Goal: Check status: Check status

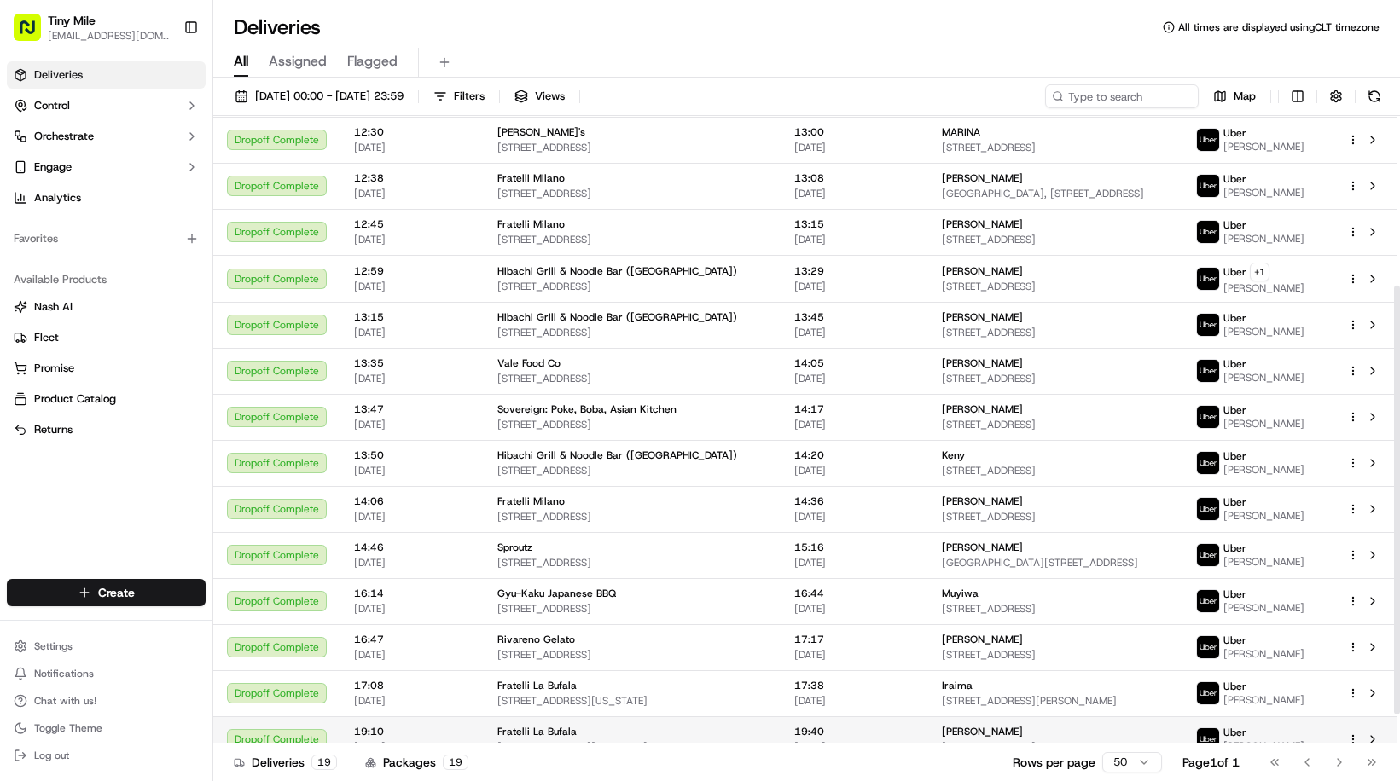
scroll to position [292, 0]
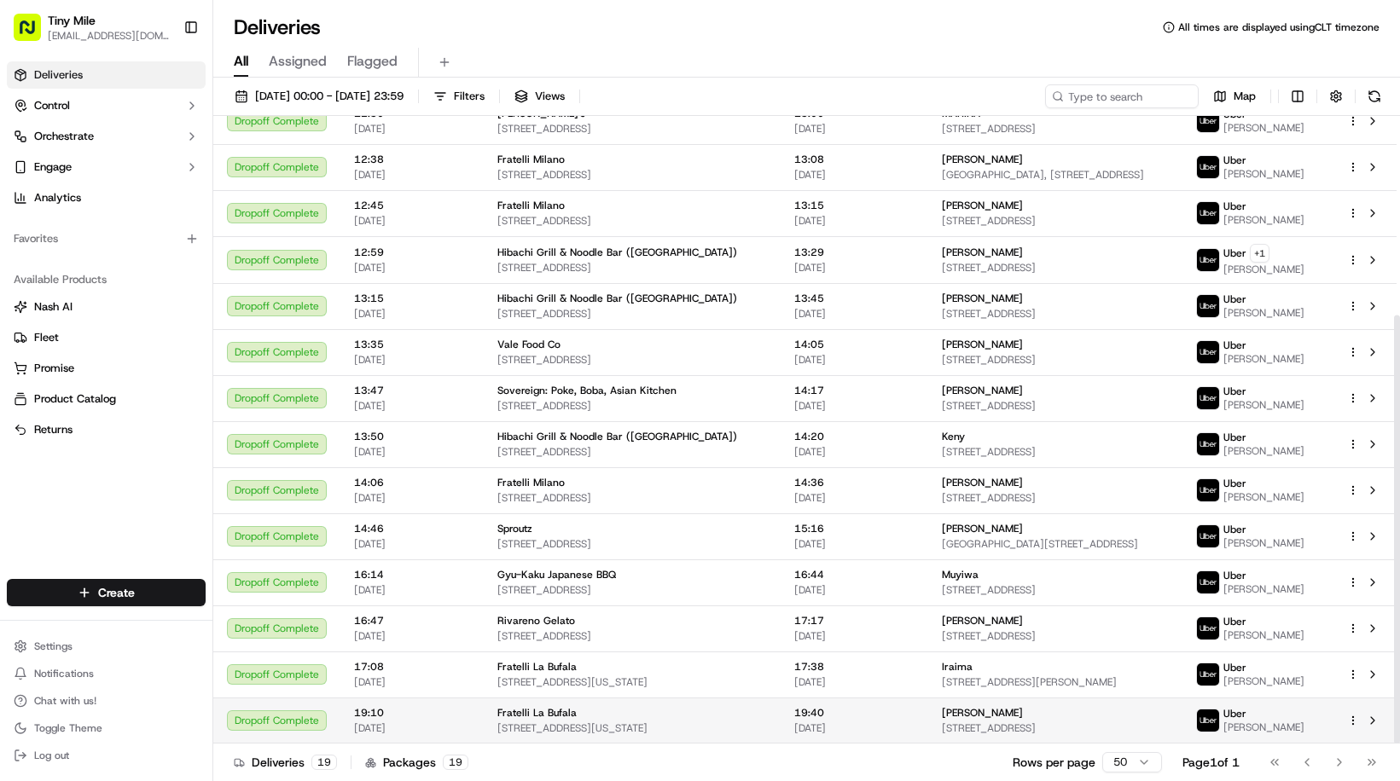
click at [814, 728] on span "[DATE]" at bounding box center [854, 729] width 120 height 14
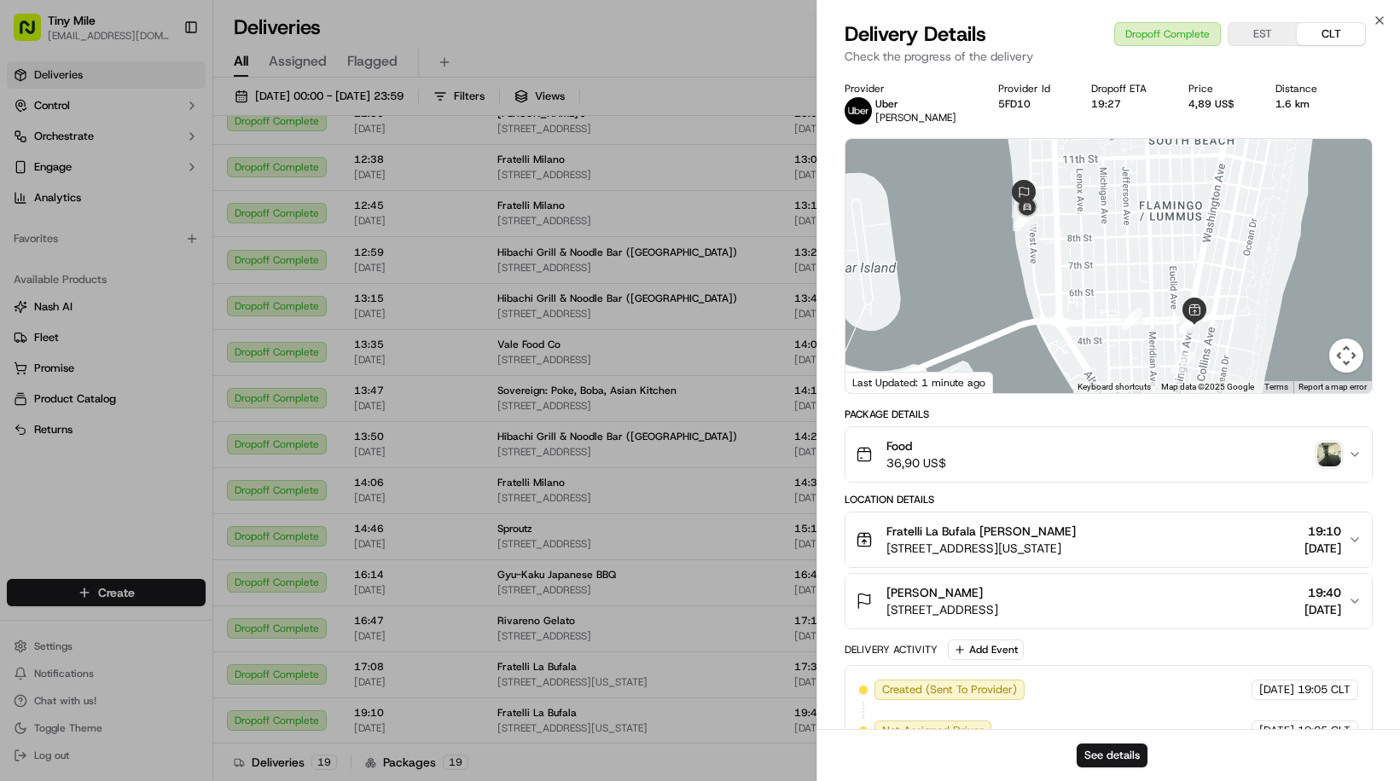
click at [1327, 454] on img "button" at bounding box center [1329, 455] width 24 height 24
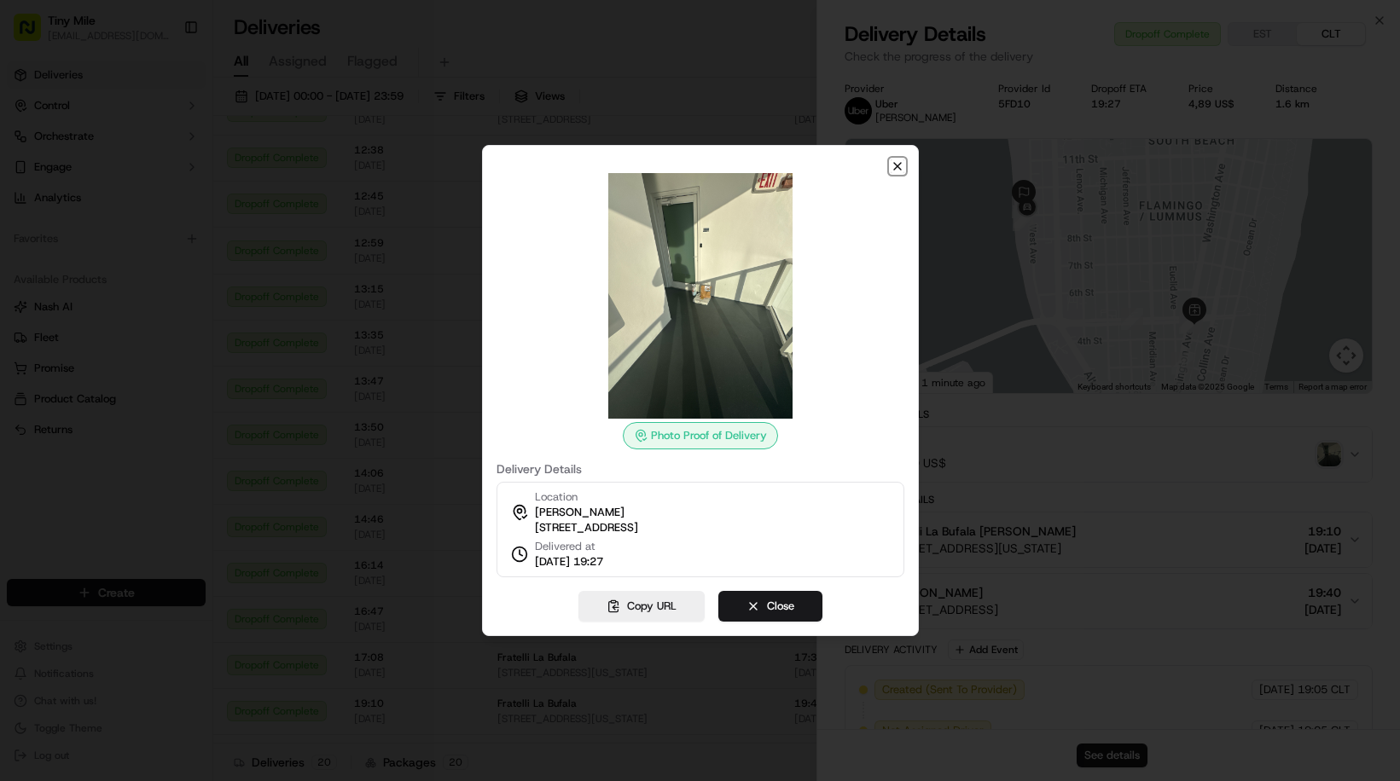
click at [896, 163] on icon "button" at bounding box center [897, 167] width 14 height 14
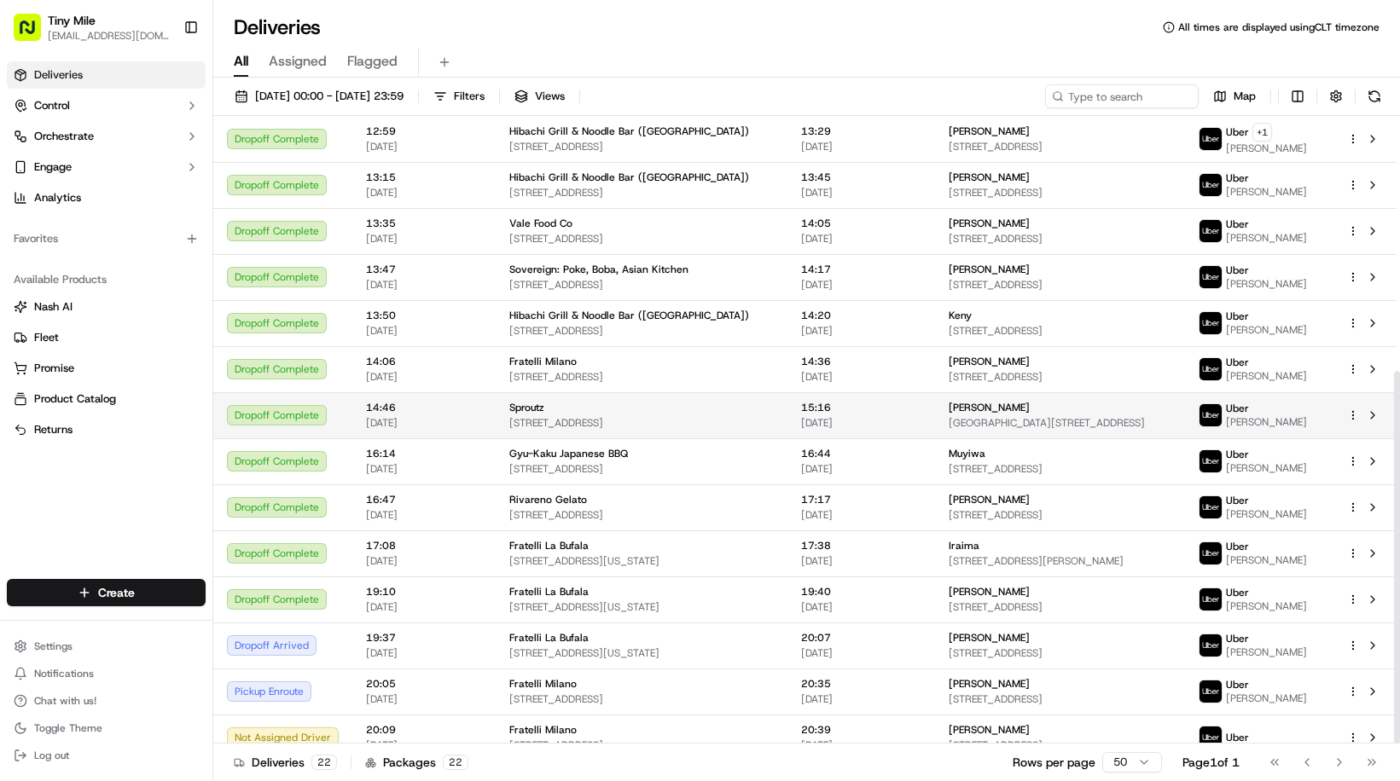
scroll to position [430, 0]
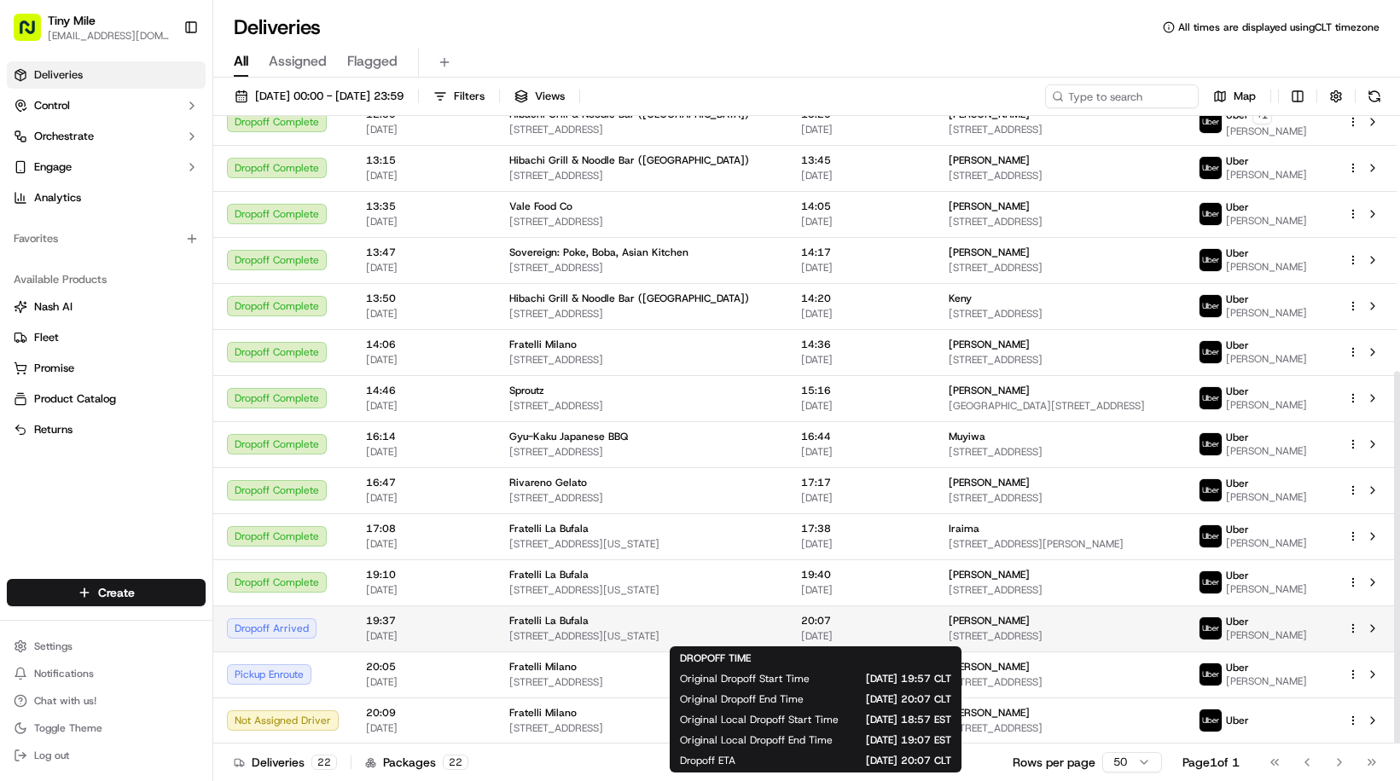
click at [801, 635] on span "[DATE]" at bounding box center [861, 636] width 120 height 14
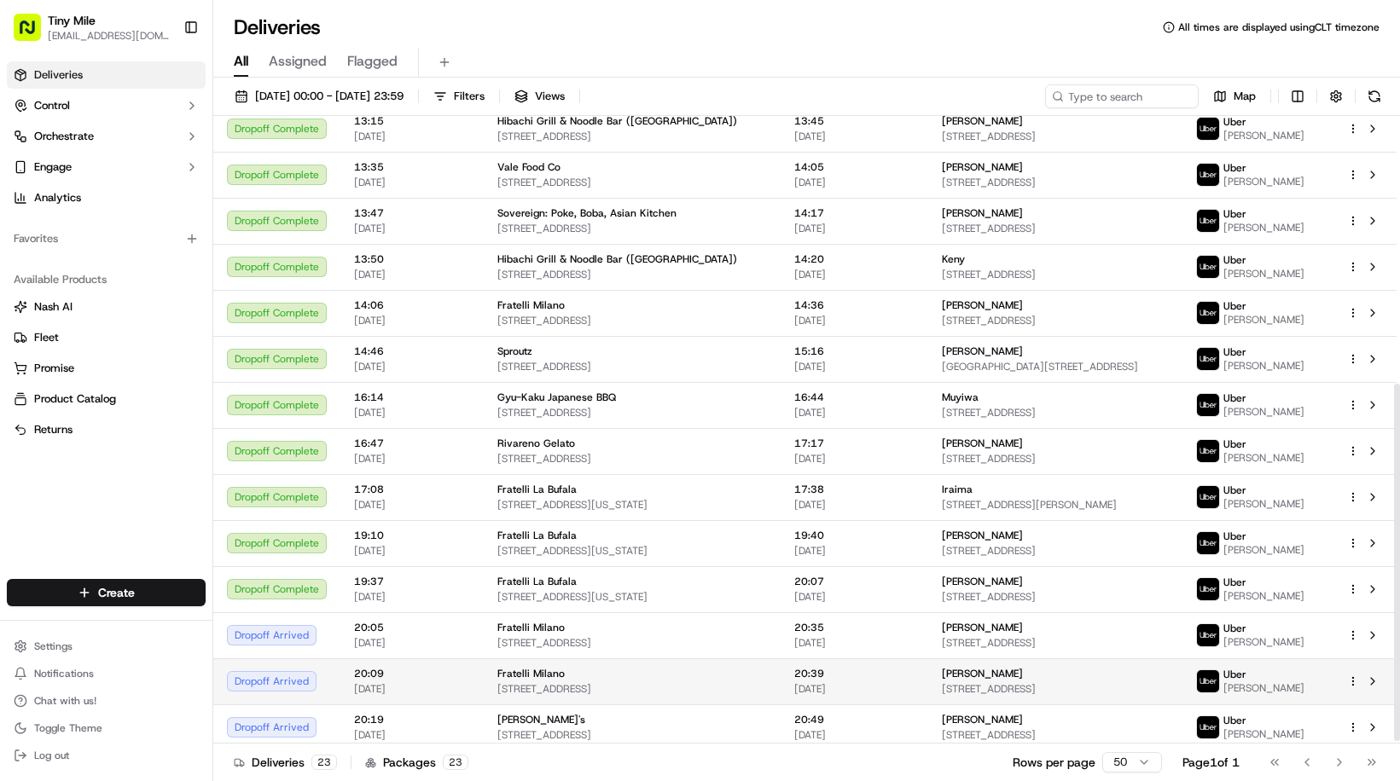
scroll to position [476, 0]
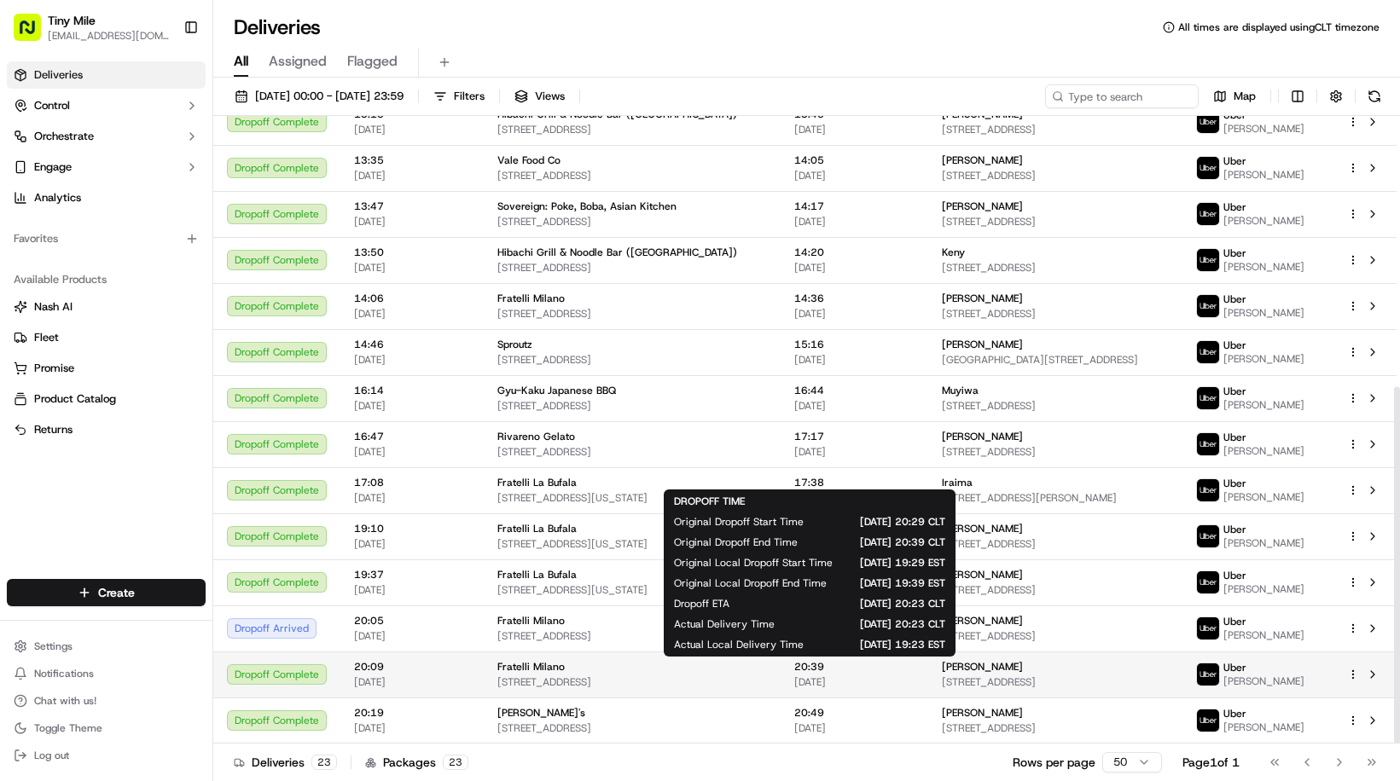
click at [871, 665] on span "20:39" at bounding box center [854, 667] width 120 height 14
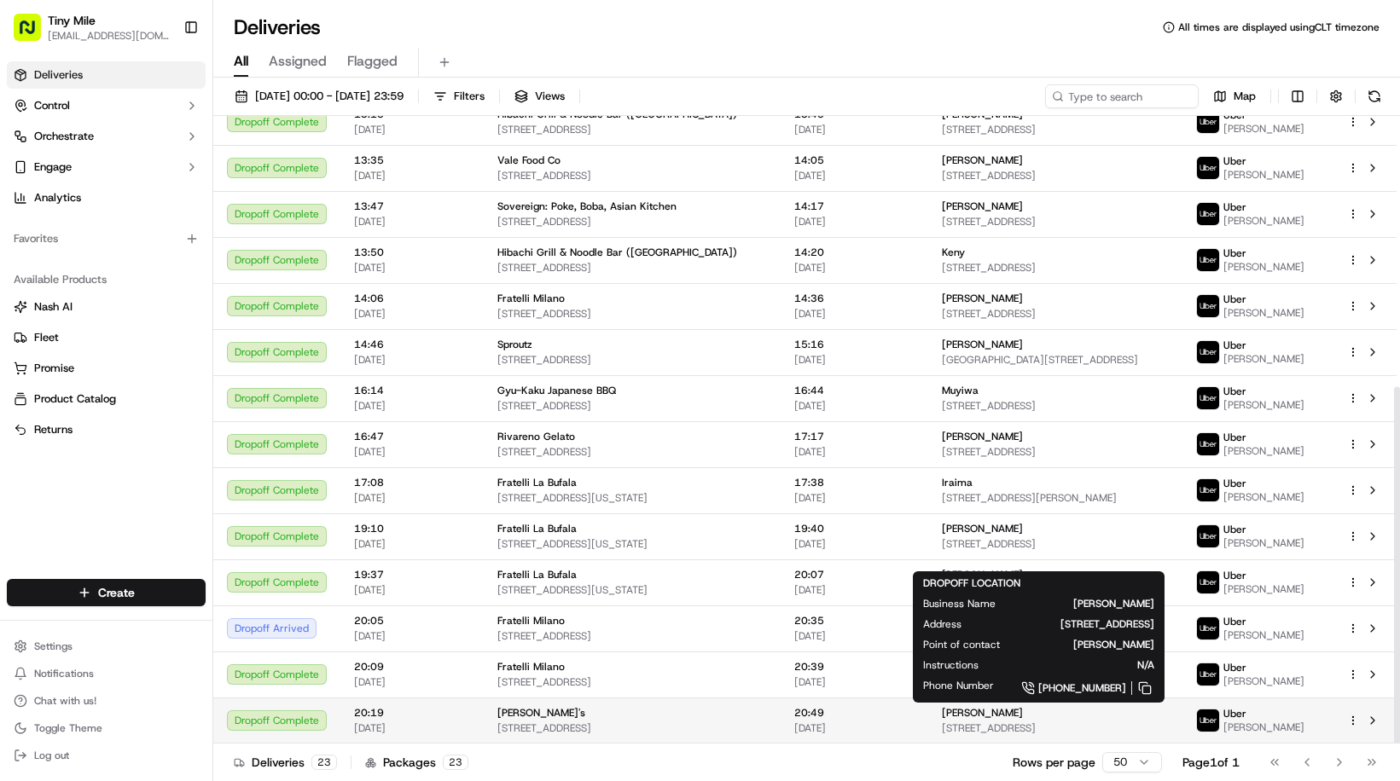
click at [942, 722] on span "428 SW 19th Rd, Miami, FL 33129, USA" at bounding box center [1056, 729] width 228 height 14
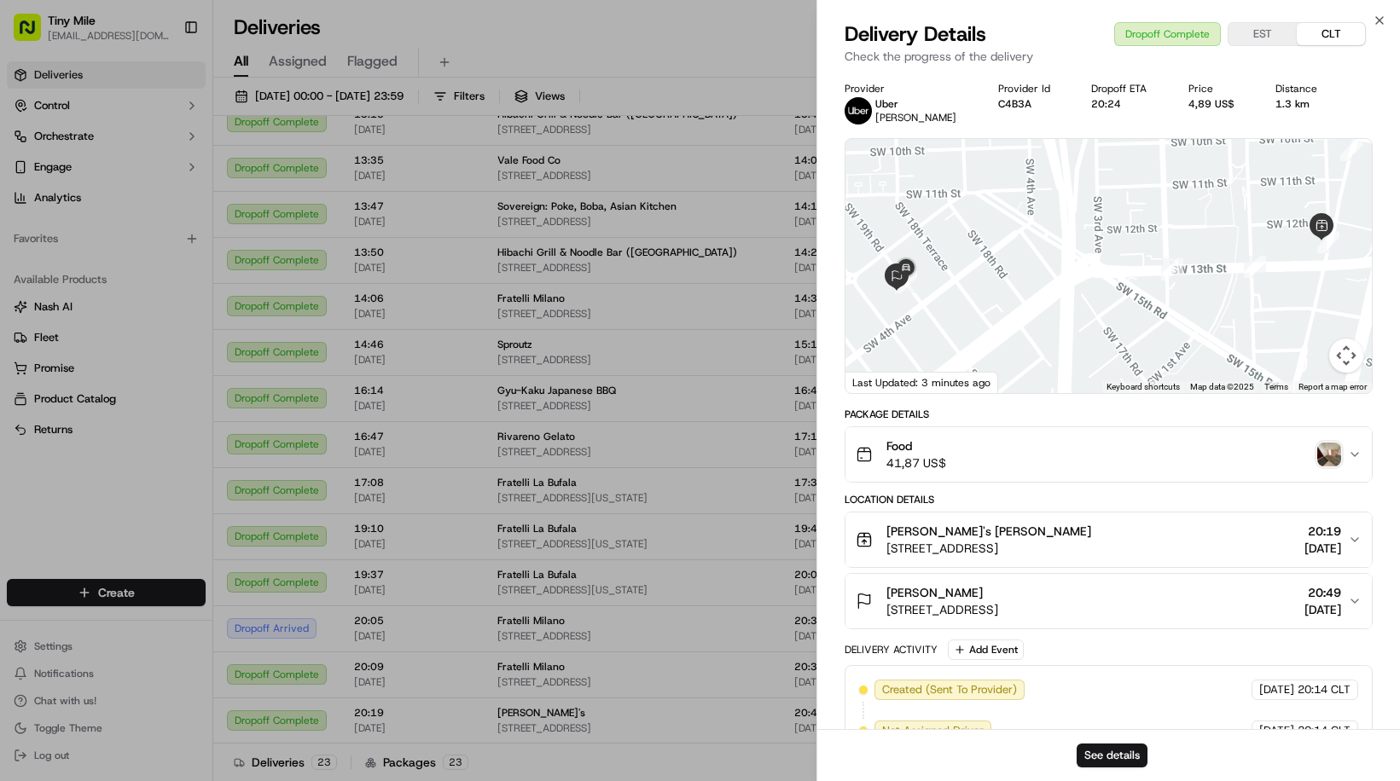
click at [1326, 457] on img "button" at bounding box center [1329, 455] width 24 height 24
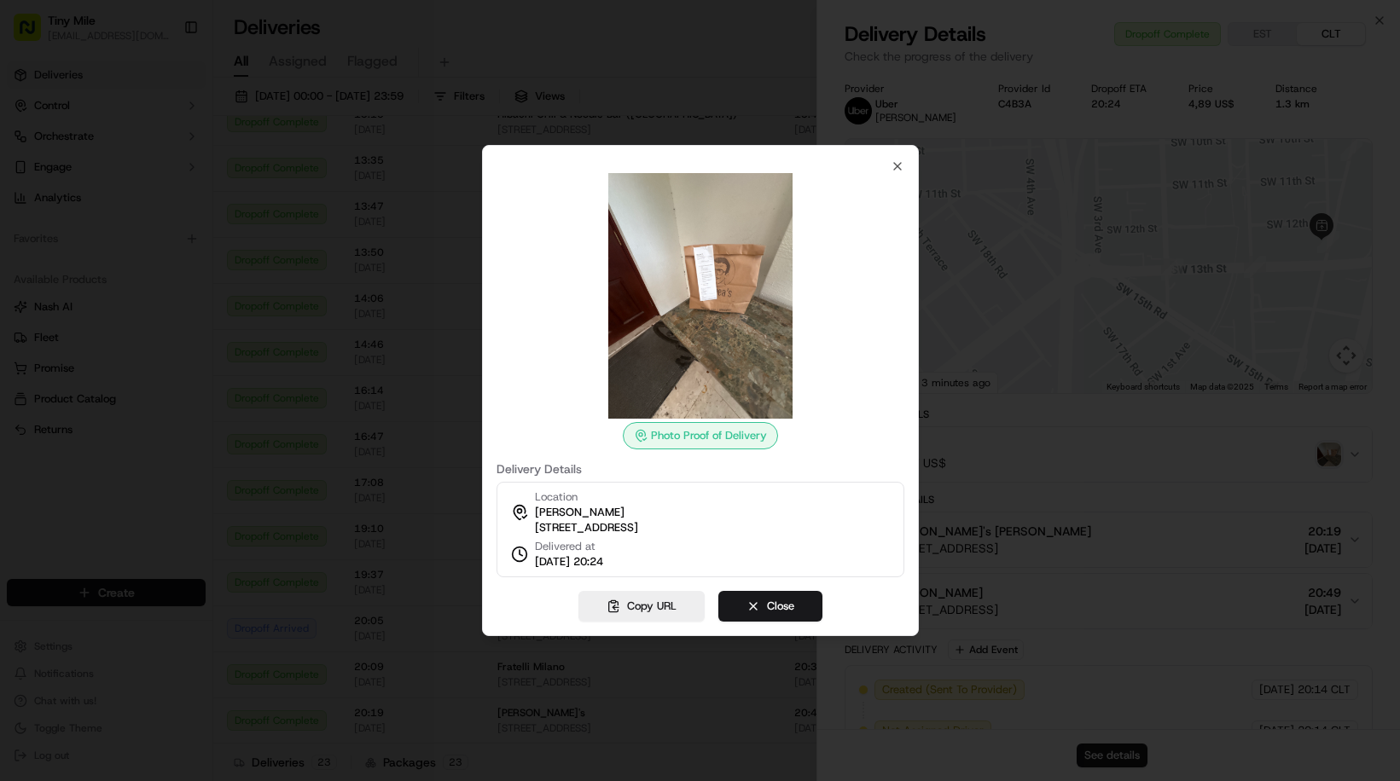
click at [742, 326] on img at bounding box center [700, 296] width 246 height 246
click at [725, 307] on img at bounding box center [700, 296] width 246 height 246
click at [722, 305] on img at bounding box center [700, 296] width 246 height 246
click at [780, 44] on div at bounding box center [700, 390] width 1400 height 781
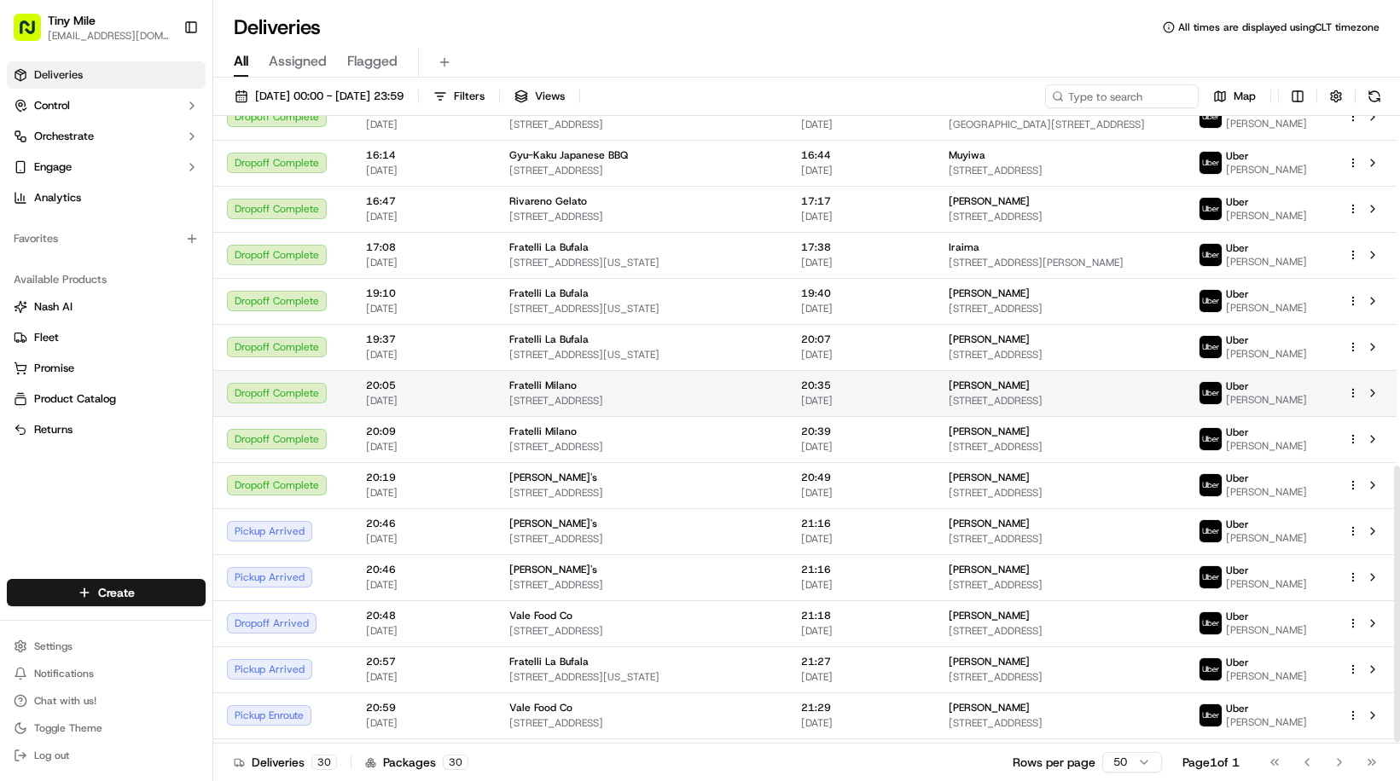
scroll to position [798, 0]
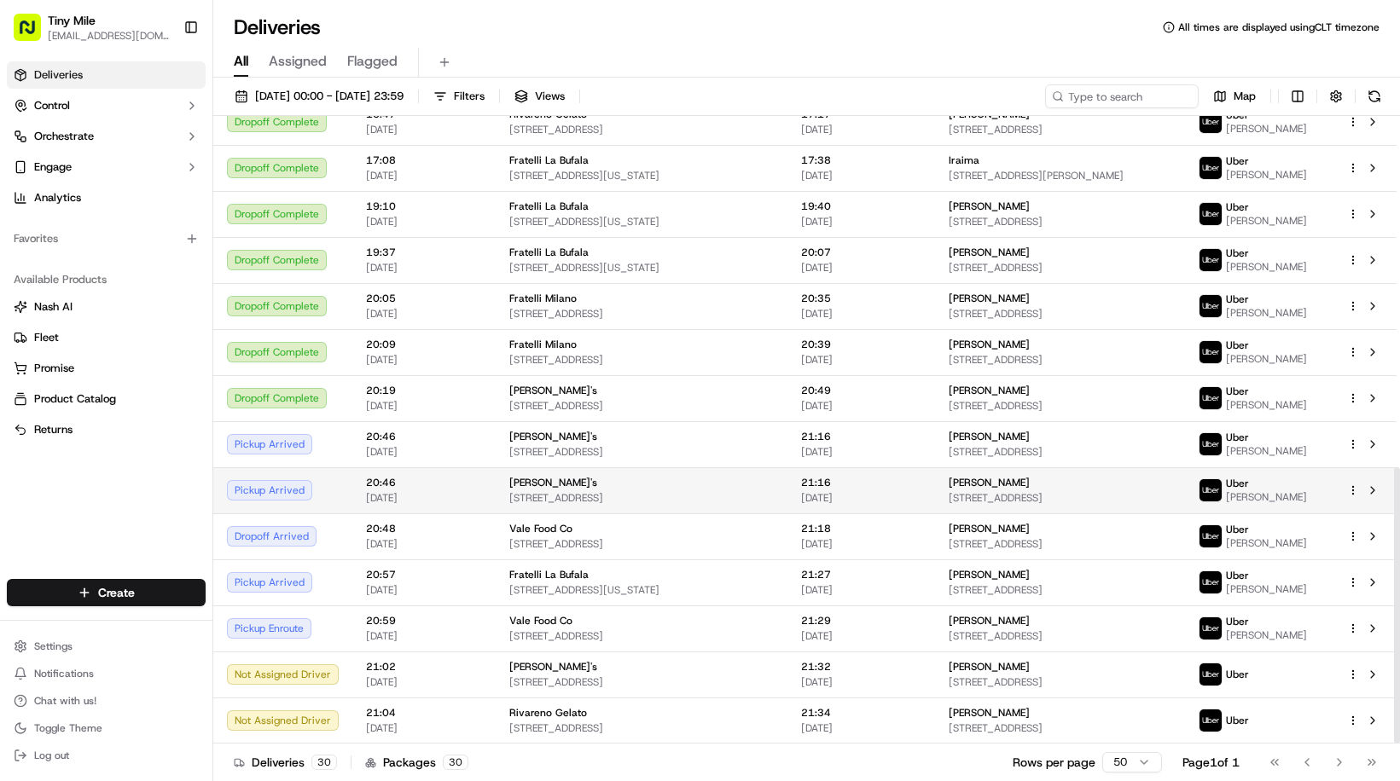
click at [1031, 490] on div "Nicole 88 SW 7th St Apt 2501, Miami, FL 33130, USA" at bounding box center [1059, 490] width 223 height 29
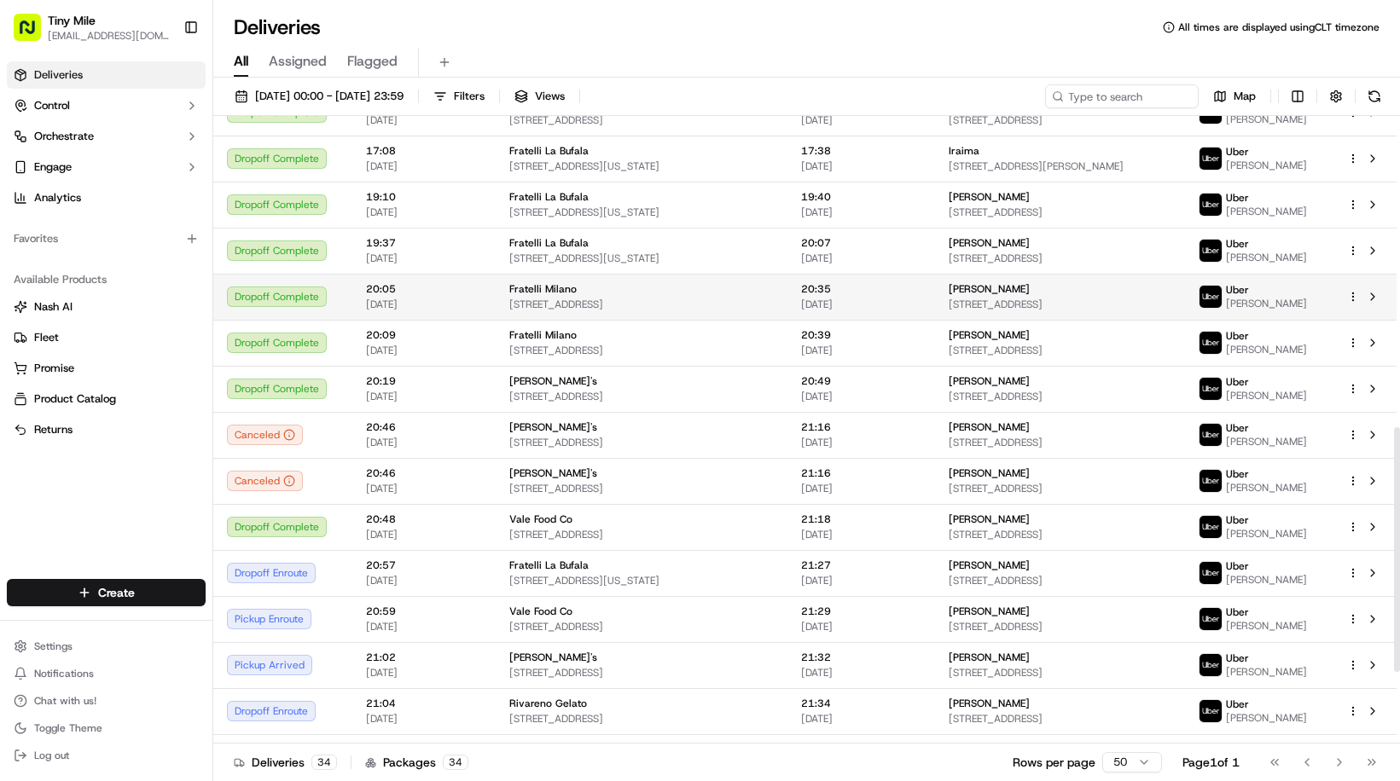
click at [966, 310] on span "[STREET_ADDRESS]" at bounding box center [1059, 305] width 223 height 14
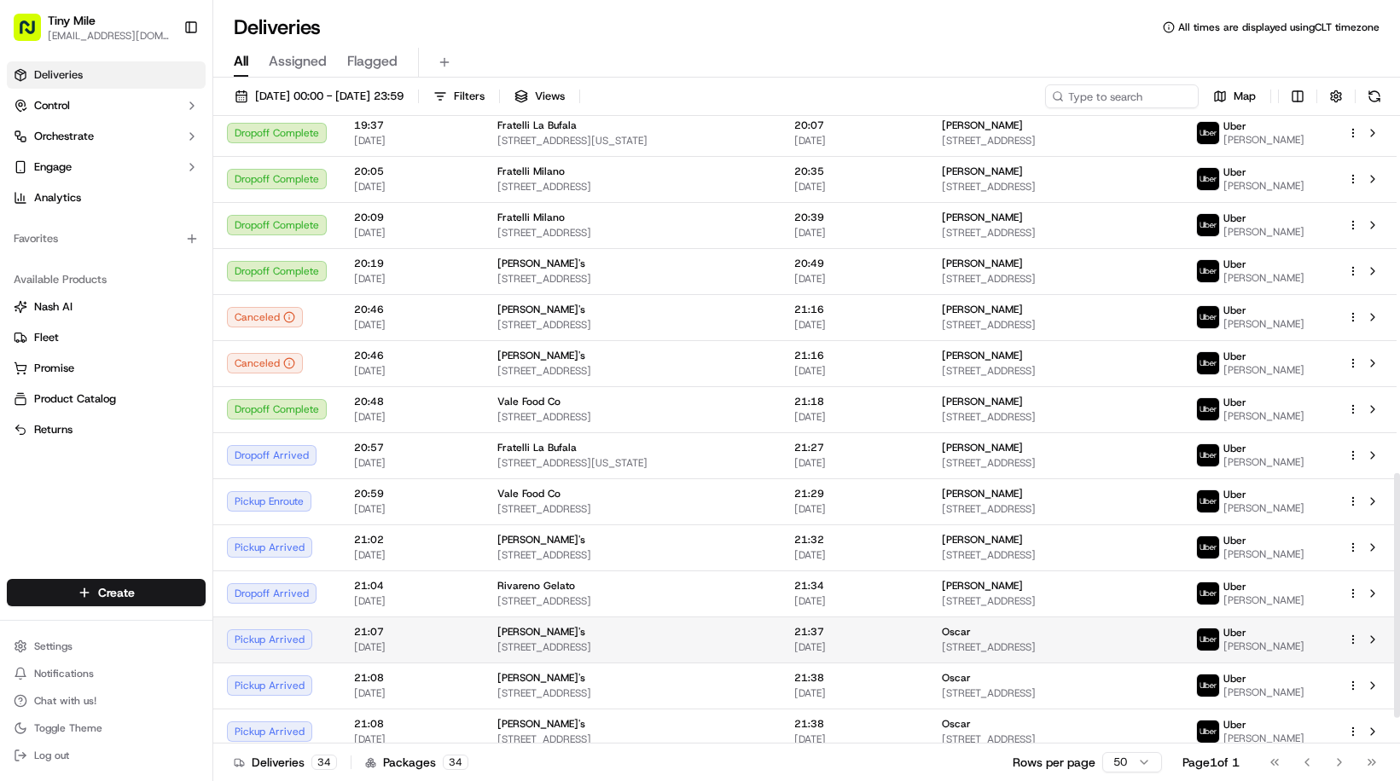
scroll to position [983, 0]
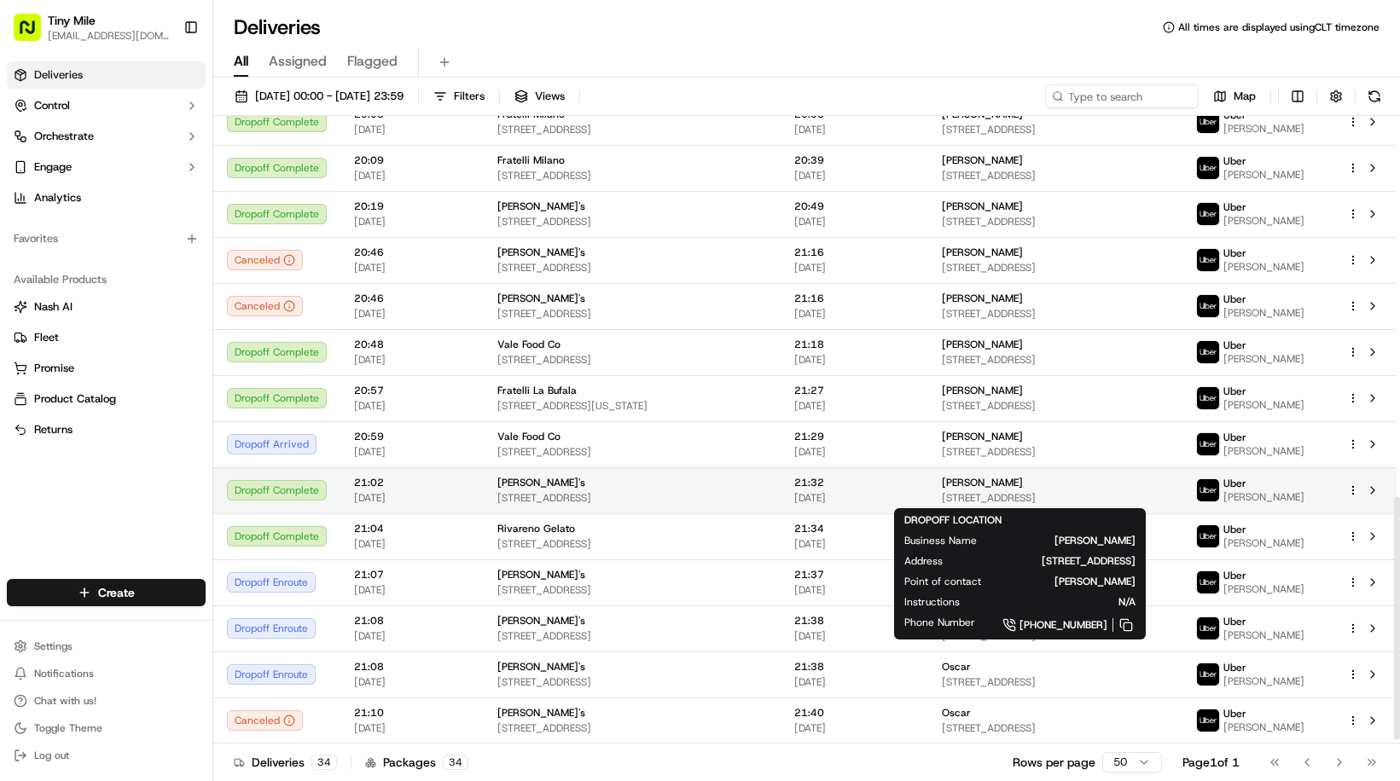
click at [943, 479] on div "Nicole" at bounding box center [1056, 483] width 228 height 14
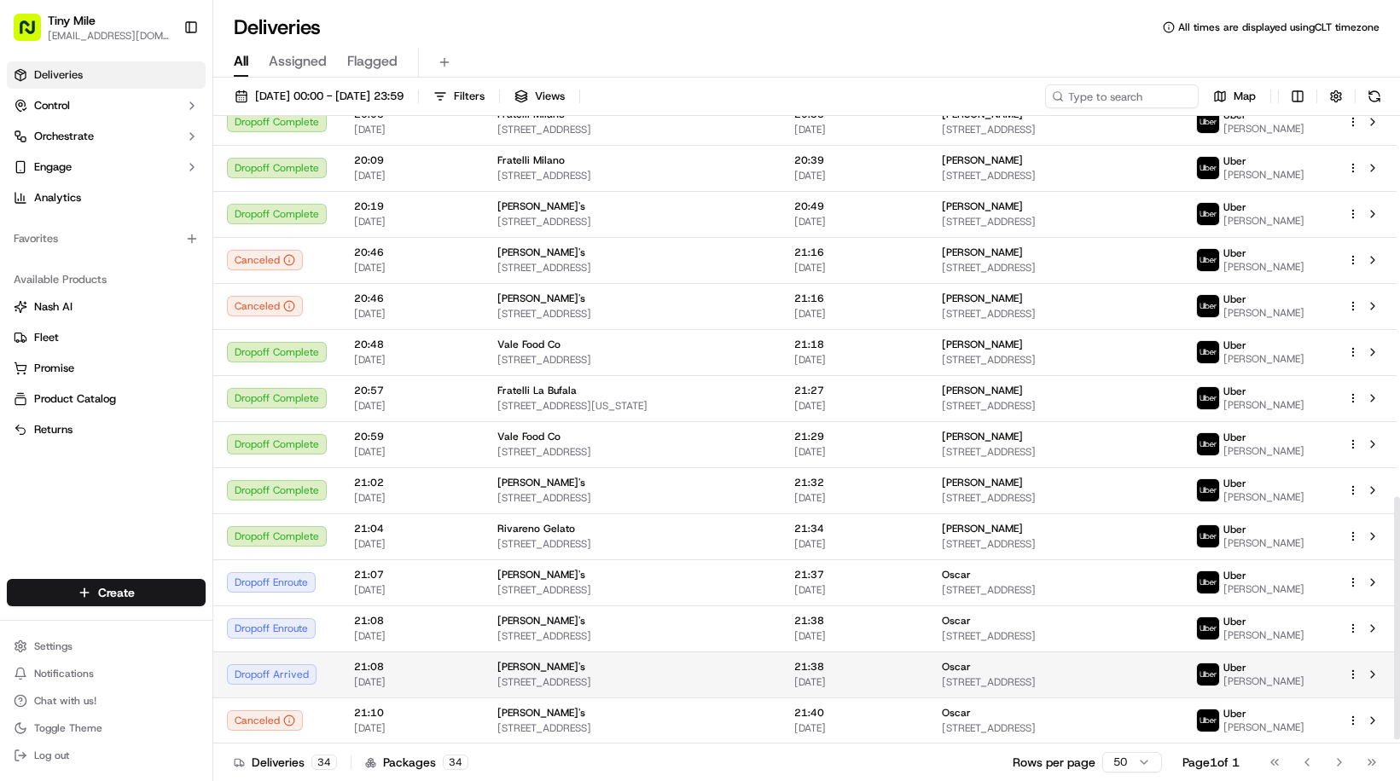
scroll to position [992, 0]
